Goal: Information Seeking & Learning: Learn about a topic

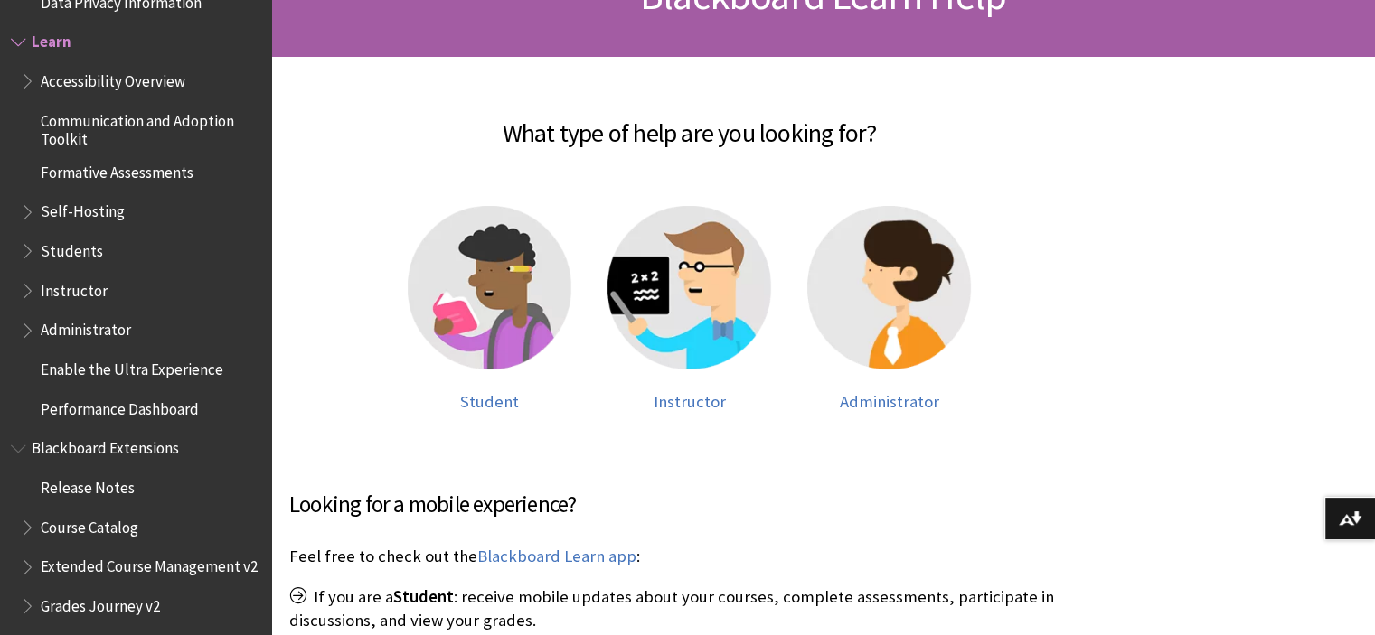
scroll to position [421, 0]
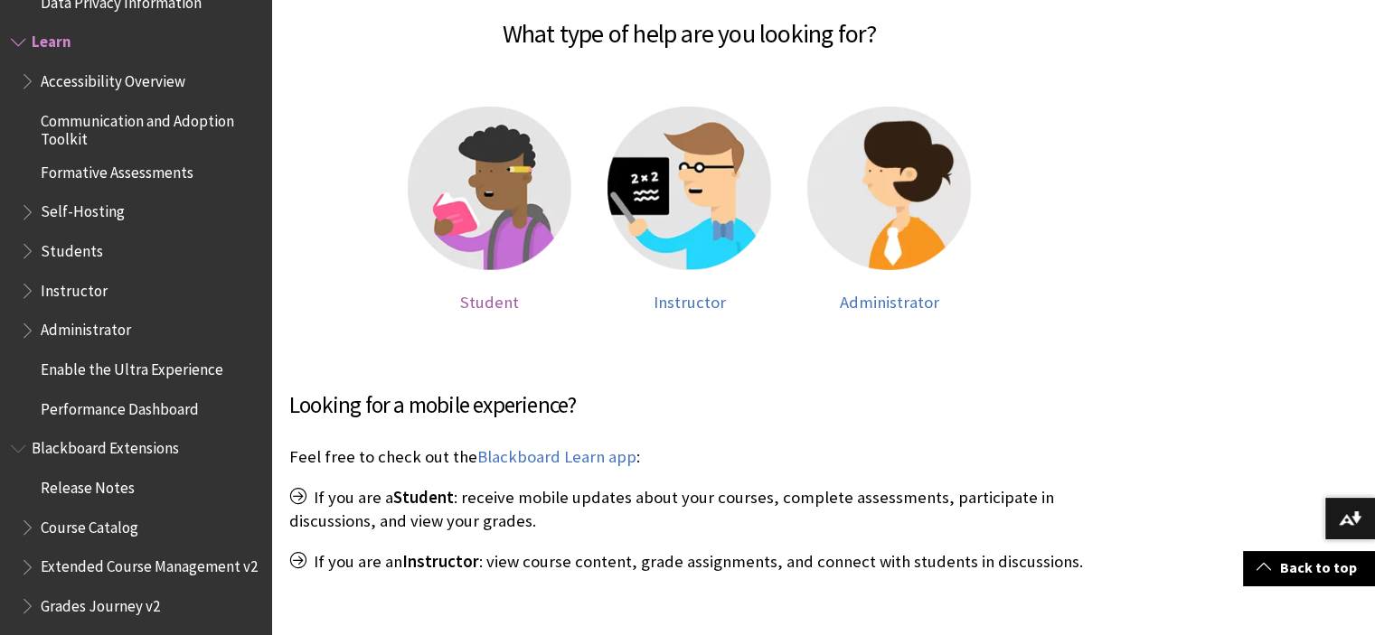
click at [475, 213] on img at bounding box center [490, 189] width 164 height 164
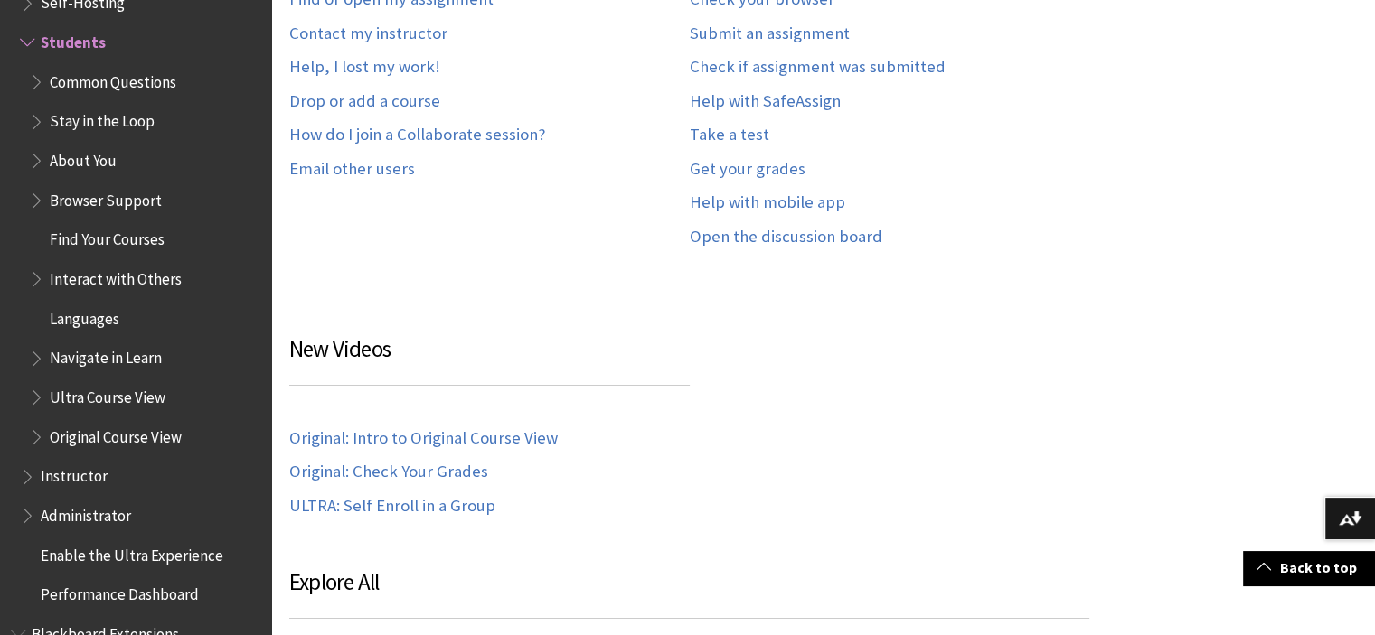
scroll to position [1476, 0]
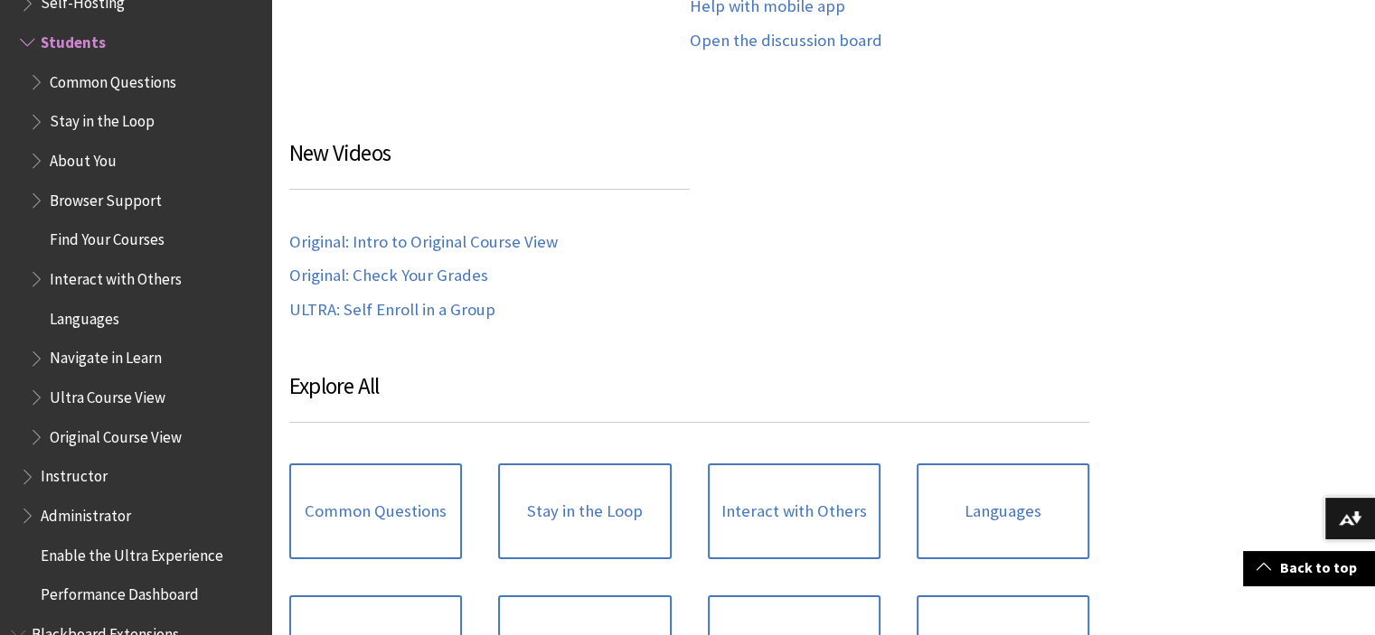
click at [101, 474] on span "Instructor" at bounding box center [74, 474] width 67 height 24
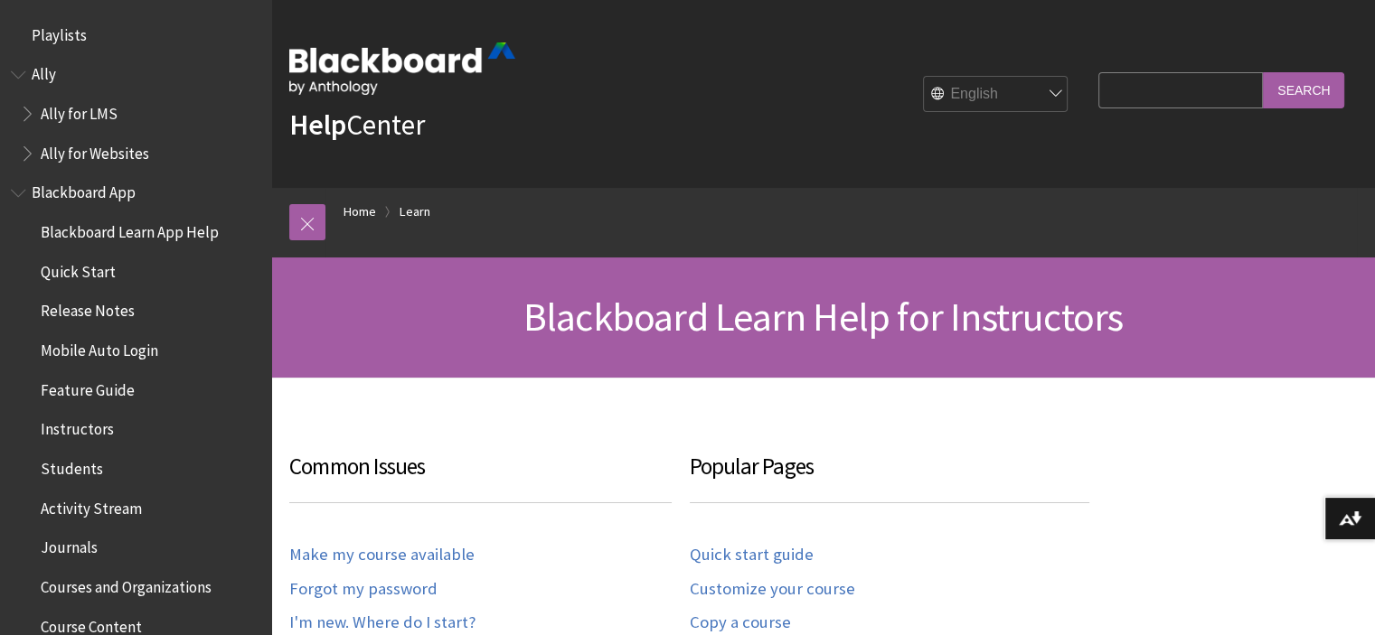
scroll to position [1780, 0]
